Goal: Browse casually: Explore the website without a specific task or goal

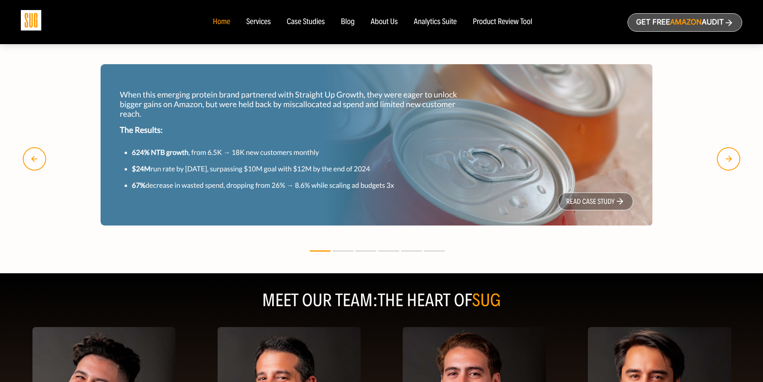
scroll to position [766, 0]
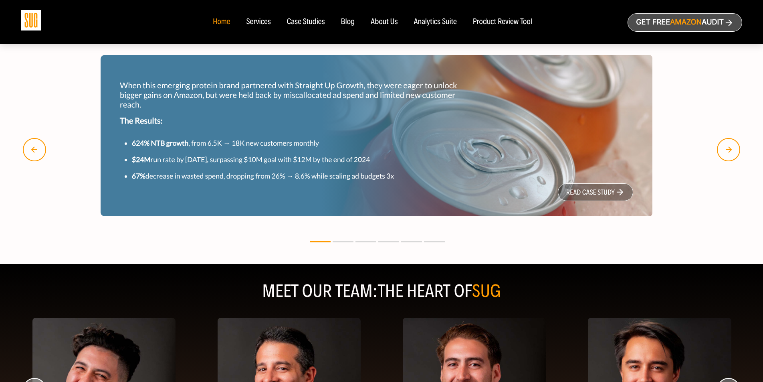
click at [345, 242] on button at bounding box center [343, 241] width 21 height 1
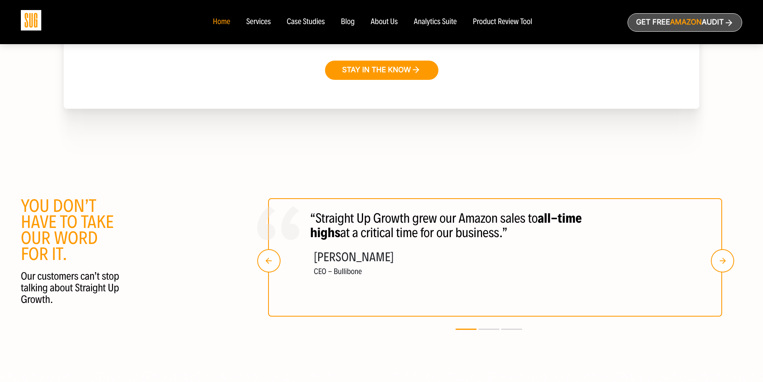
scroll to position [1418, 0]
click at [483, 329] on button at bounding box center [489, 328] width 21 height 1
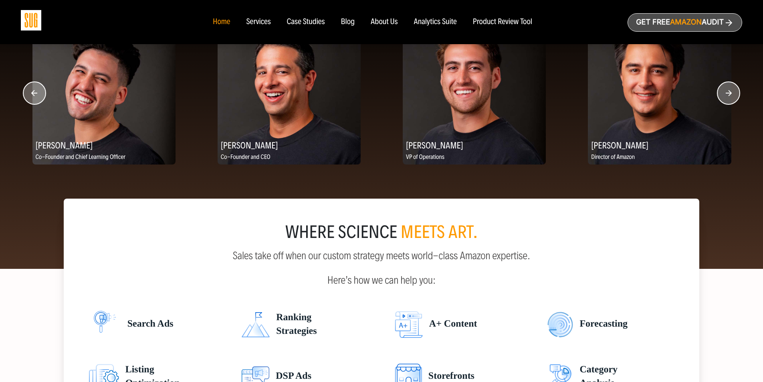
scroll to position [1068, 0]
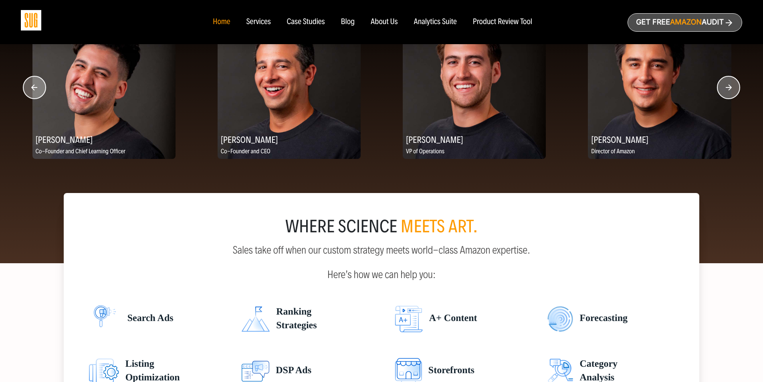
click at [731, 89] on icon "button" at bounding box center [729, 87] width 6 height 6
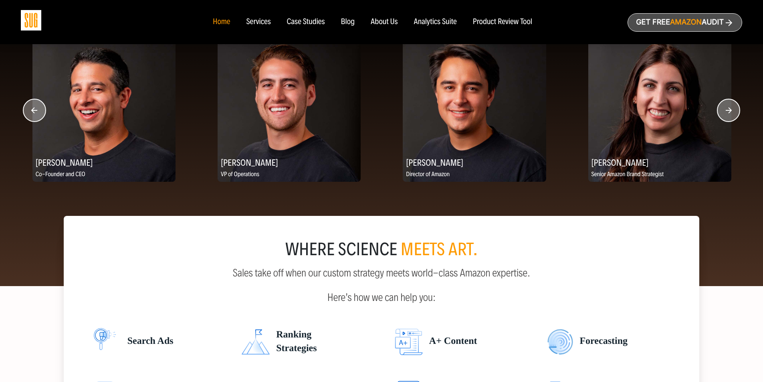
scroll to position [1046, 0]
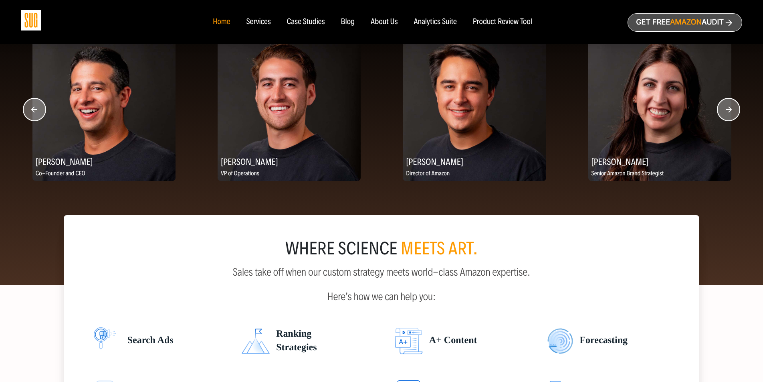
click at [729, 112] on icon "button" at bounding box center [729, 109] width 6 height 6
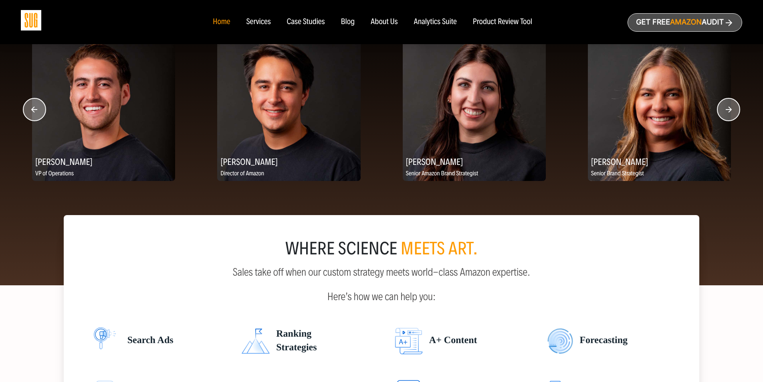
click at [730, 112] on icon "button" at bounding box center [729, 109] width 6 height 6
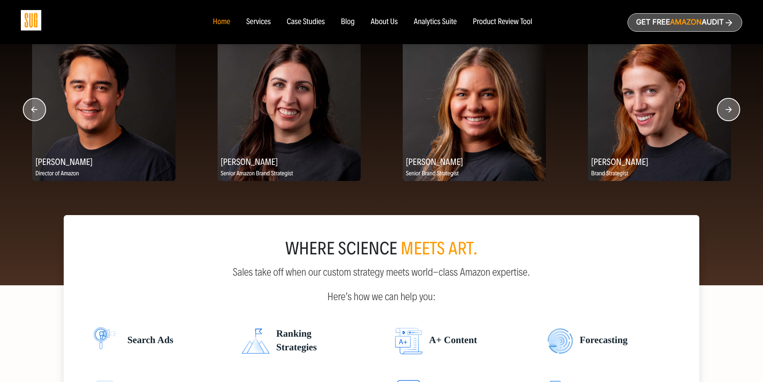
click at [730, 112] on icon "button" at bounding box center [729, 109] width 6 height 6
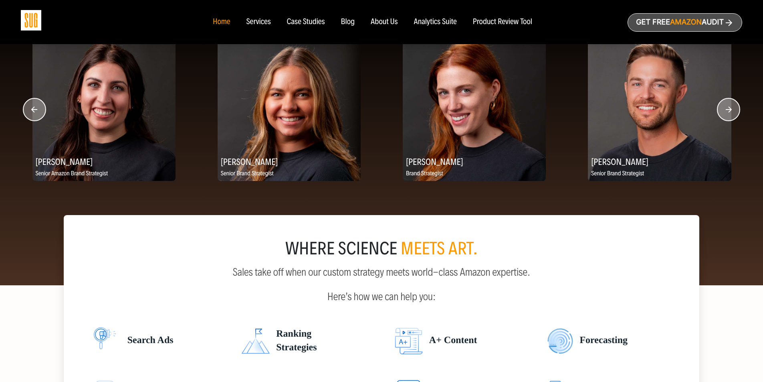
click at [730, 112] on icon "button" at bounding box center [729, 109] width 6 height 6
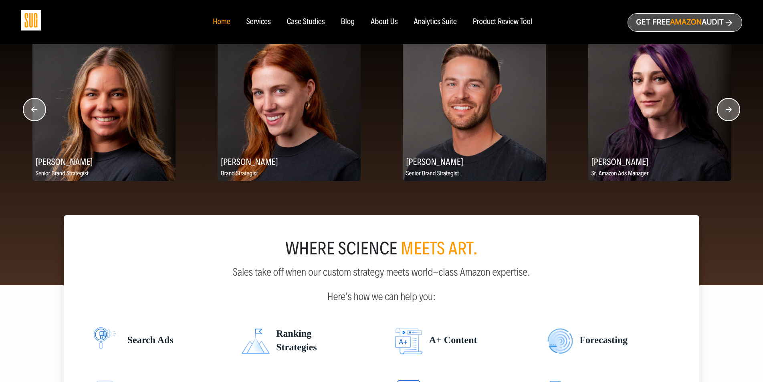
click at [730, 112] on icon "button" at bounding box center [729, 109] width 6 height 6
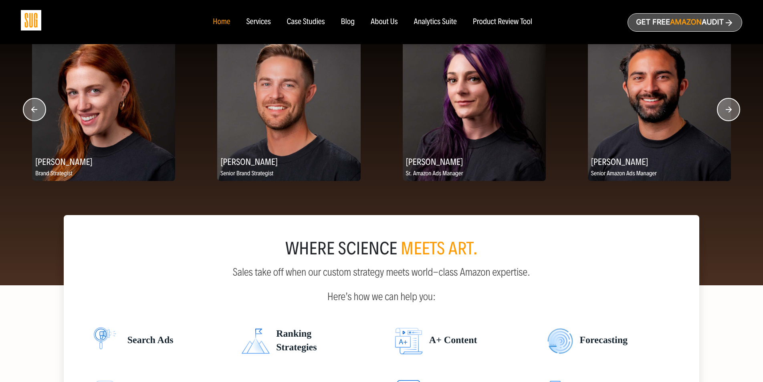
click at [730, 112] on icon "button" at bounding box center [729, 109] width 6 height 6
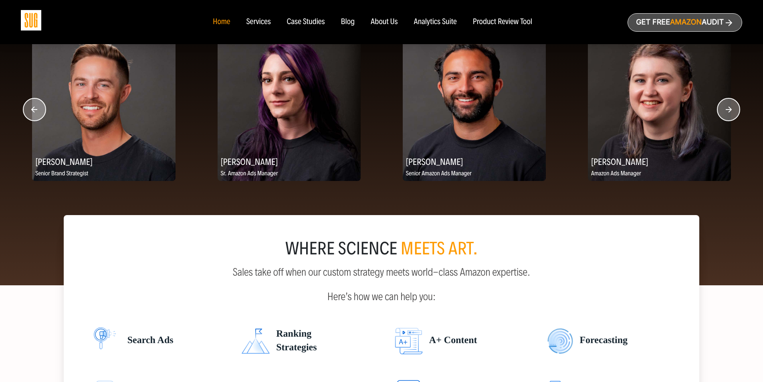
click at [730, 112] on icon "button" at bounding box center [729, 109] width 6 height 6
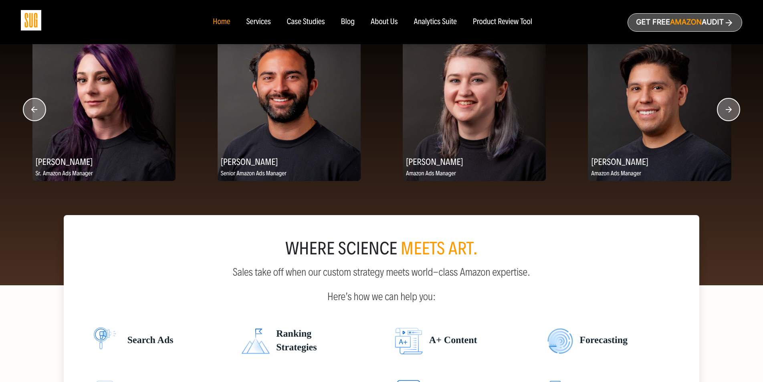
click at [730, 112] on icon "button" at bounding box center [729, 109] width 6 height 6
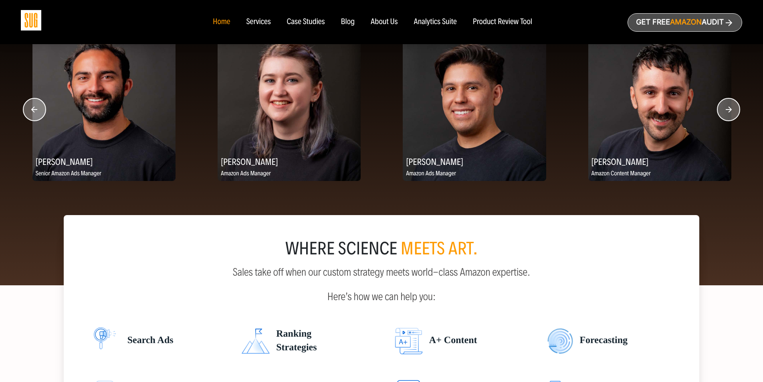
click at [730, 112] on icon "button" at bounding box center [729, 109] width 6 height 6
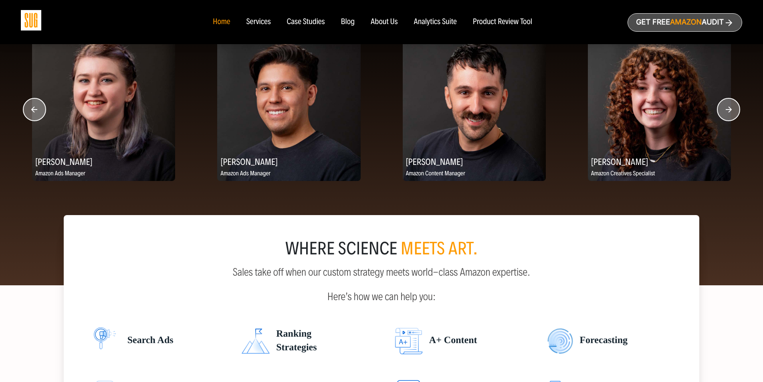
click at [730, 112] on icon "button" at bounding box center [729, 109] width 6 height 6
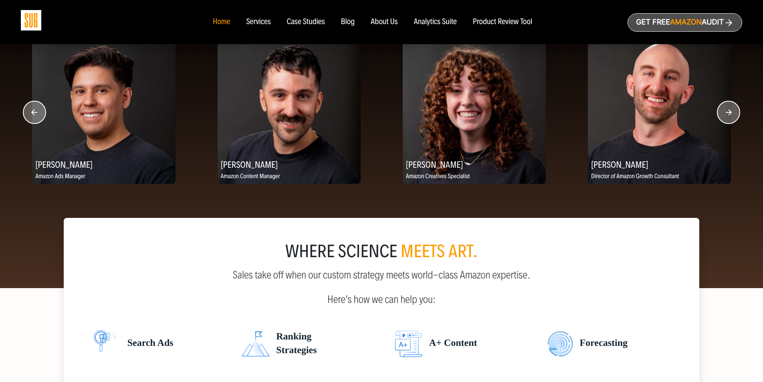
scroll to position [1042, 0]
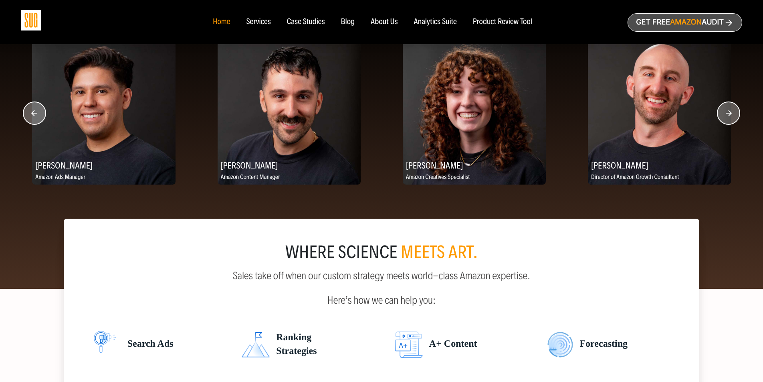
click at [731, 113] on circle "button" at bounding box center [729, 113] width 22 height 22
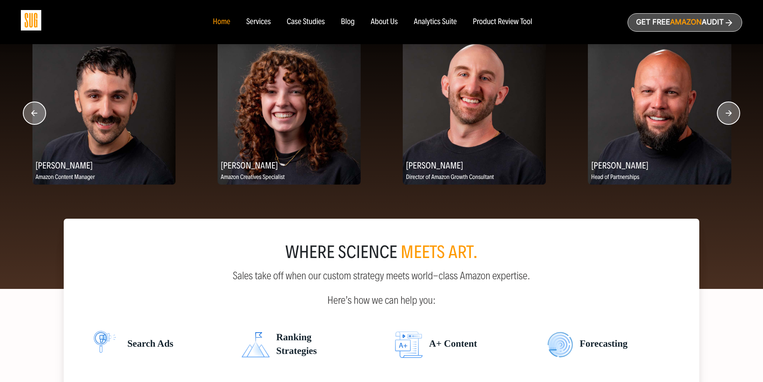
click at [731, 113] on circle "button" at bounding box center [729, 113] width 22 height 22
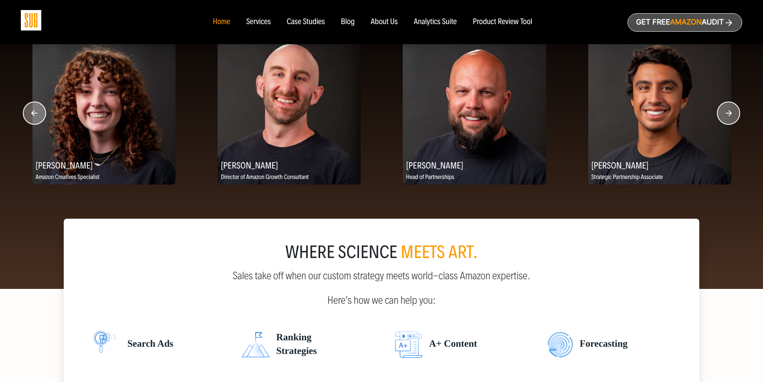
scroll to position [1041, 0]
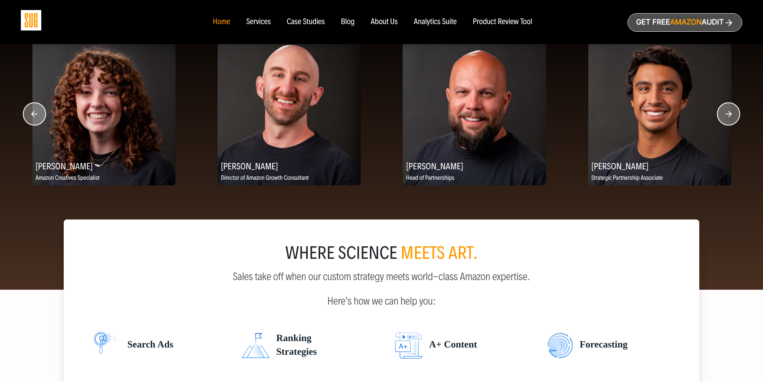
click at [731, 113] on circle "button" at bounding box center [729, 114] width 22 height 22
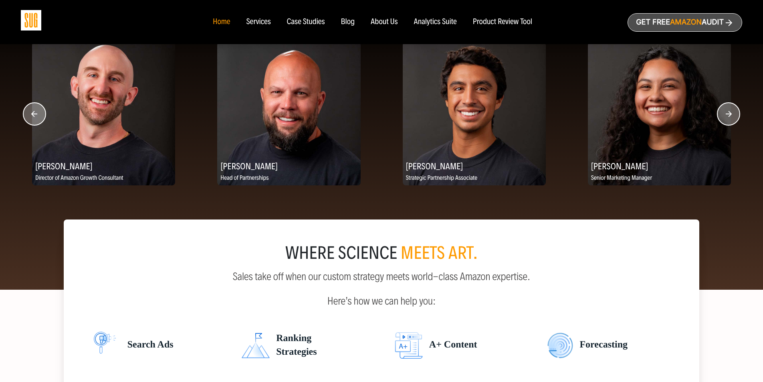
click at [731, 113] on circle "button" at bounding box center [729, 114] width 22 height 22
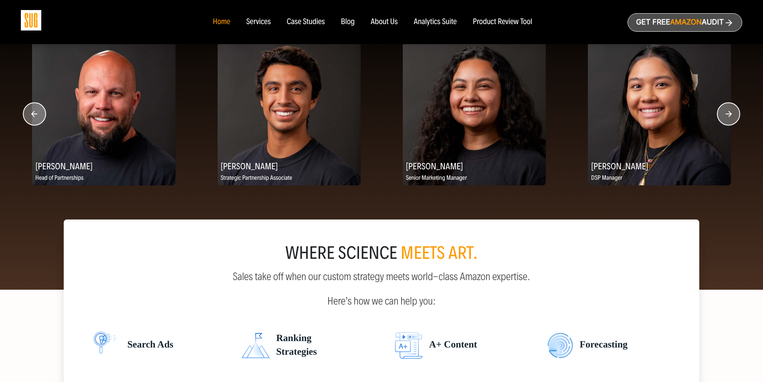
click at [731, 113] on circle "button" at bounding box center [729, 114] width 22 height 22
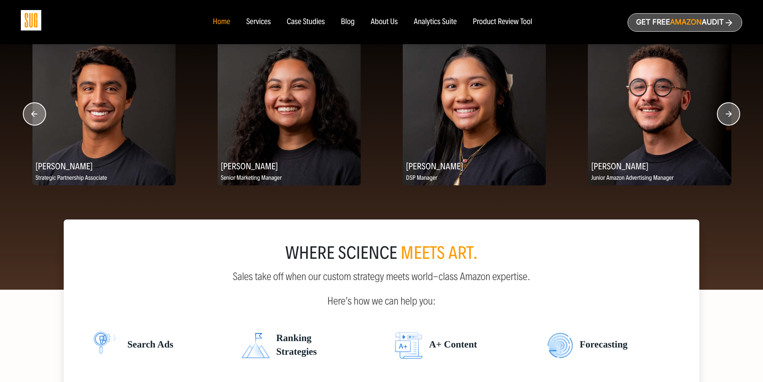
click at [731, 113] on circle "button" at bounding box center [729, 114] width 22 height 22
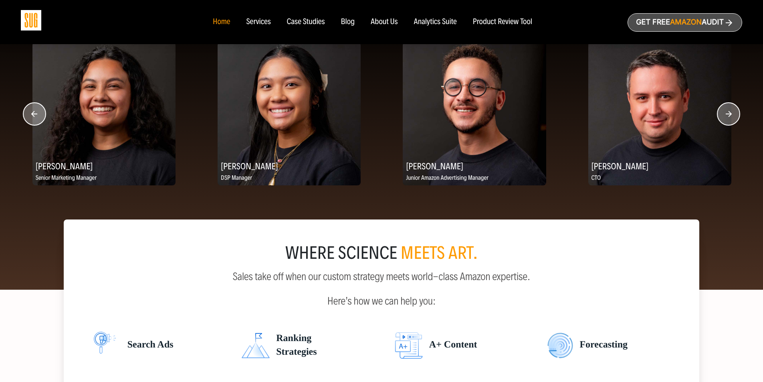
click at [731, 113] on circle "button" at bounding box center [729, 114] width 22 height 22
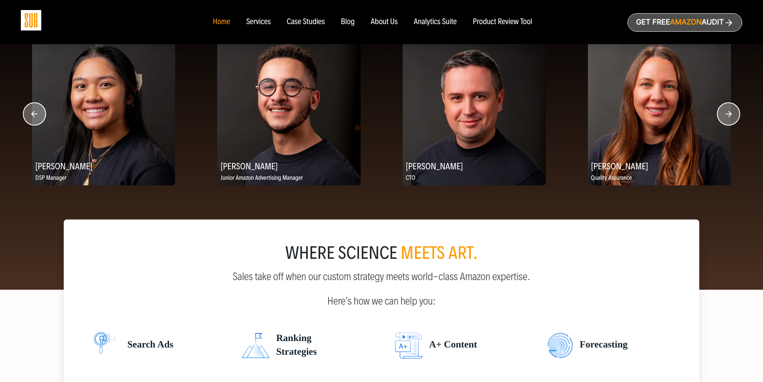
click at [731, 113] on circle "button" at bounding box center [729, 114] width 22 height 22
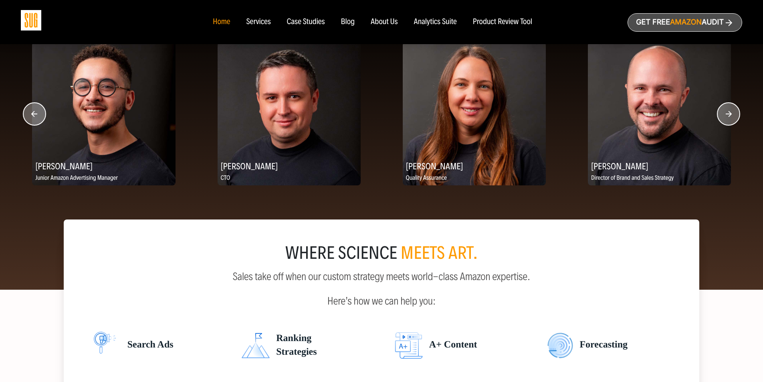
click at [731, 113] on circle "button" at bounding box center [729, 114] width 22 height 22
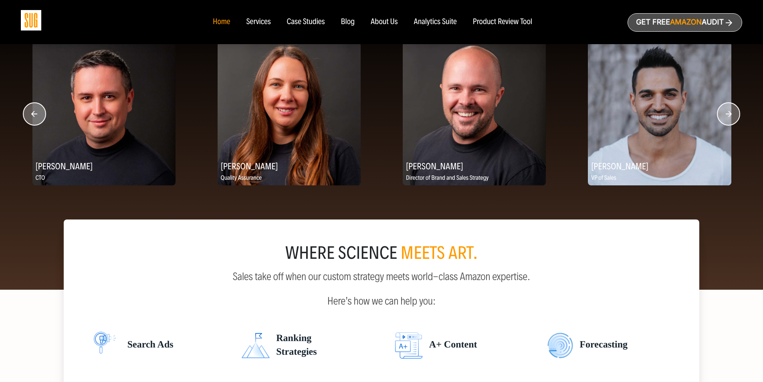
click at [731, 113] on circle "button" at bounding box center [729, 114] width 22 height 22
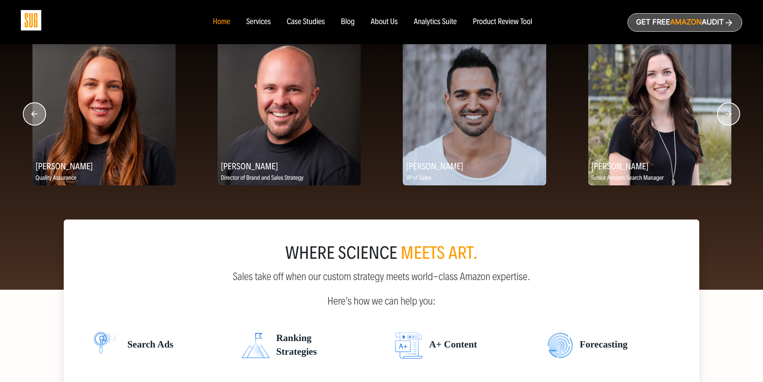
click at [731, 113] on circle "button" at bounding box center [729, 114] width 22 height 22
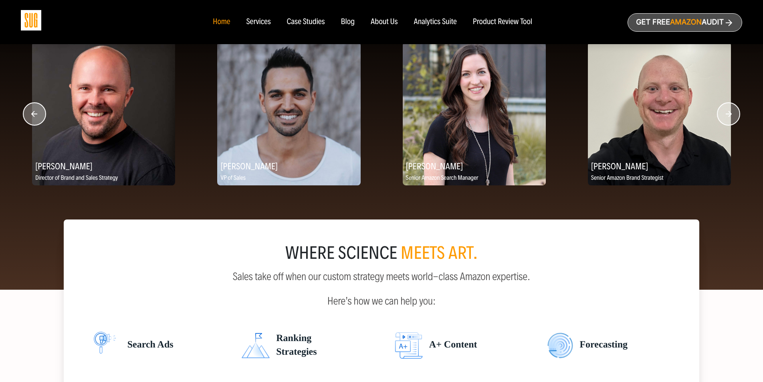
click at [731, 113] on circle "button" at bounding box center [729, 114] width 22 height 22
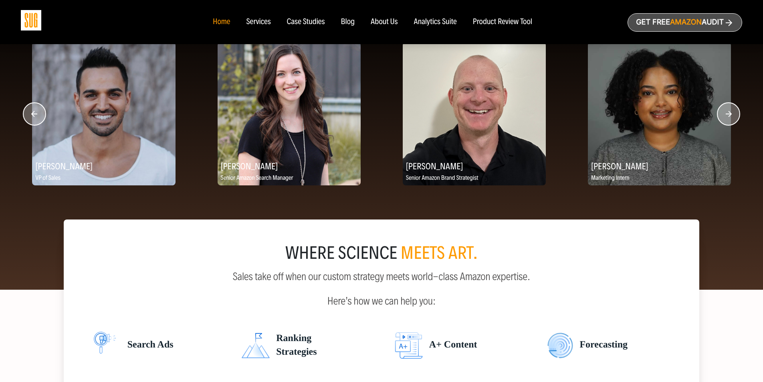
click at [731, 113] on circle "button" at bounding box center [729, 114] width 22 height 22
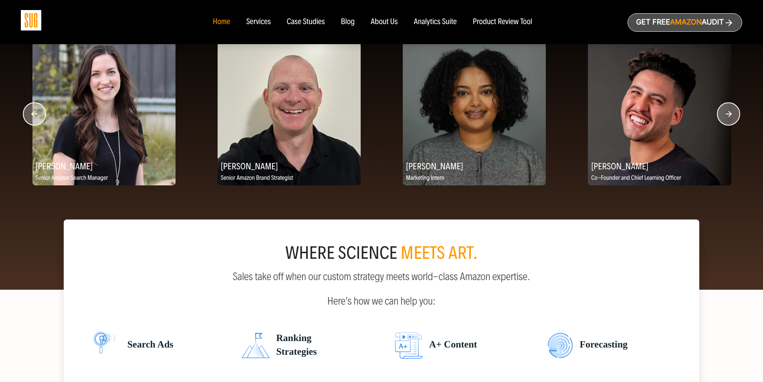
click at [731, 113] on circle "button" at bounding box center [729, 114] width 22 height 22
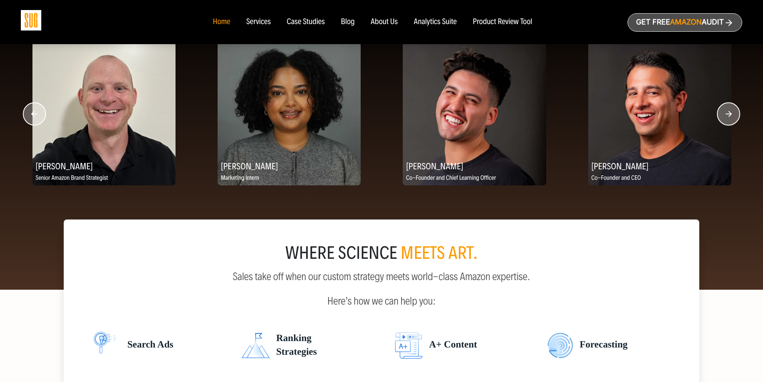
click at [731, 113] on circle "button" at bounding box center [729, 114] width 22 height 22
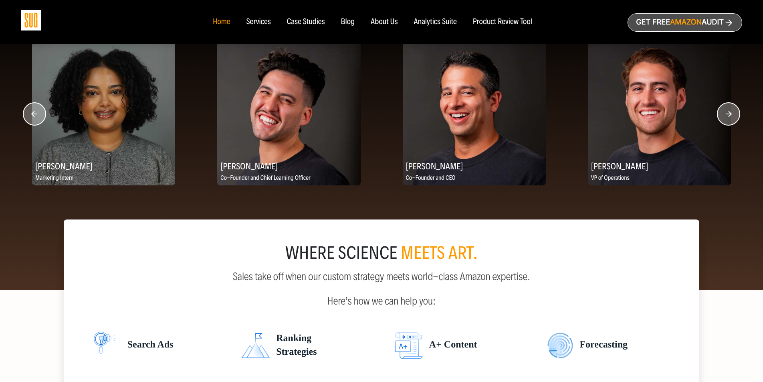
click at [731, 113] on circle "button" at bounding box center [729, 114] width 22 height 22
